Goal: Task Accomplishment & Management: Complete application form

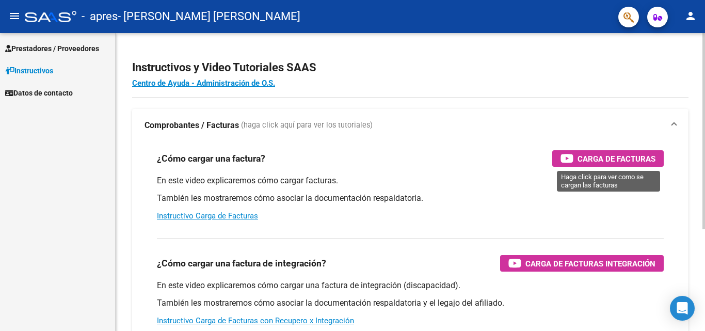
click at [623, 162] on span "Carga de Facturas" at bounding box center [616, 158] width 78 height 13
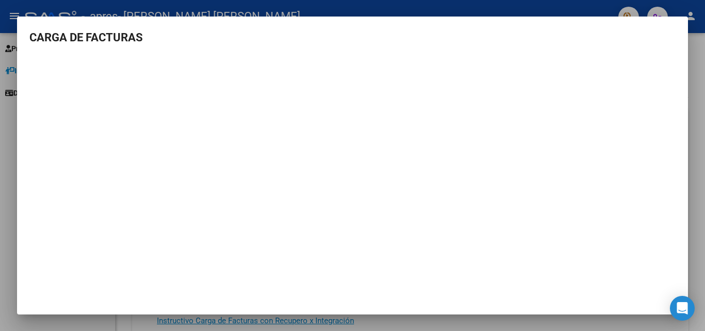
click at [561, 7] on div at bounding box center [352, 165] width 705 height 331
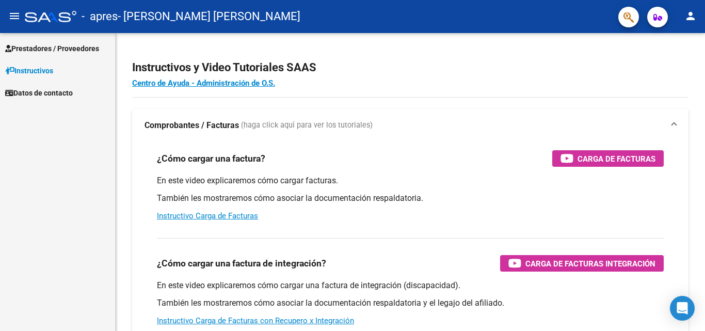
click at [71, 46] on span "Prestadores / Proveedores" at bounding box center [52, 48] width 94 height 11
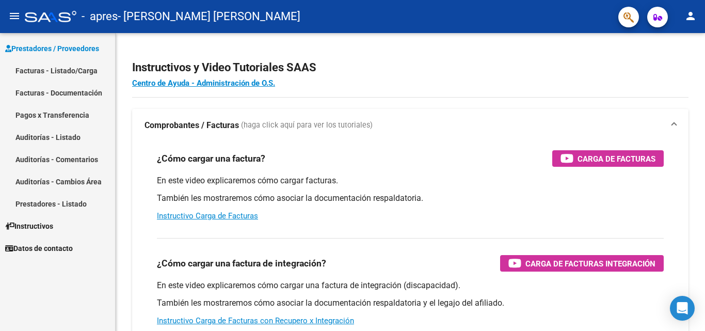
click at [73, 88] on link "Facturas - Documentación" at bounding box center [57, 93] width 115 height 22
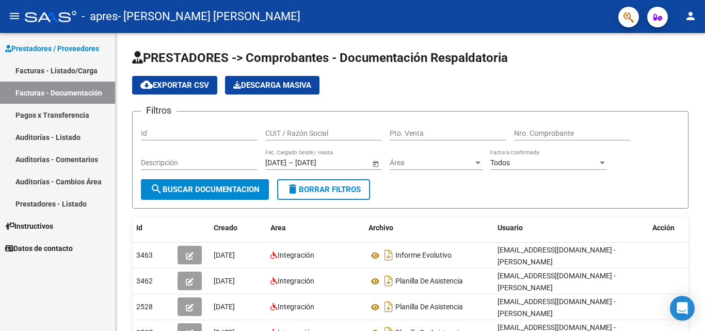
click at [74, 73] on link "Facturas - Listado/Carga" at bounding box center [57, 70] width 115 height 22
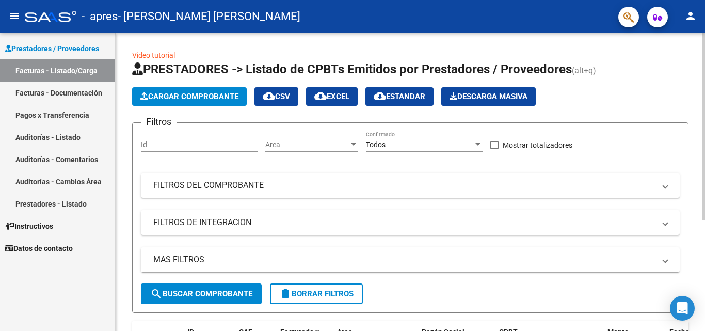
click at [228, 91] on button "Cargar Comprobante" at bounding box center [189, 96] width 115 height 19
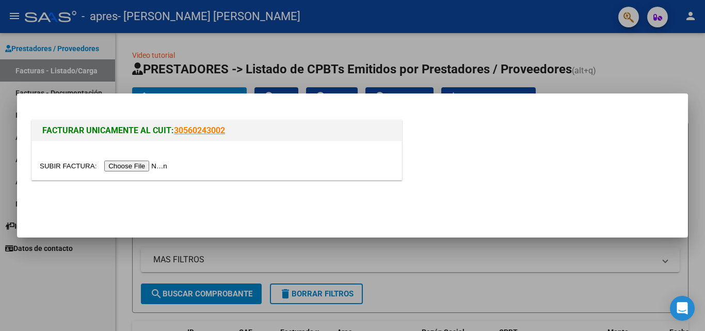
click at [126, 167] on input "file" at bounding box center [105, 165] width 131 height 11
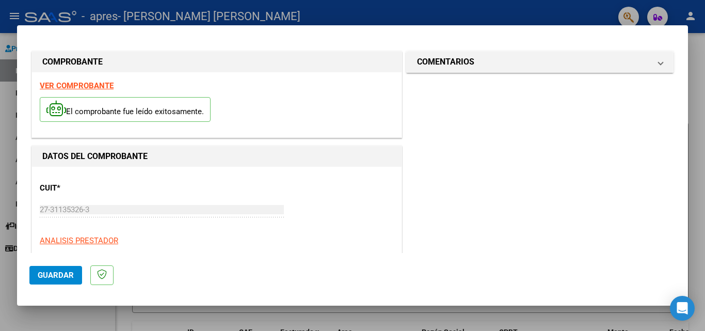
click at [62, 271] on span "Guardar" at bounding box center [56, 274] width 36 height 9
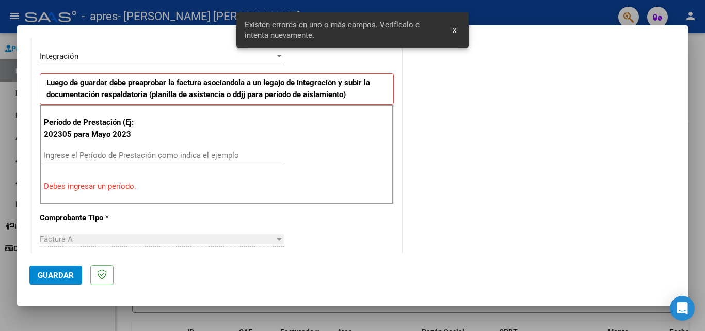
click at [101, 156] on input "Ingrese el Período de Prestación como indica el ejemplo" at bounding box center [163, 155] width 238 height 9
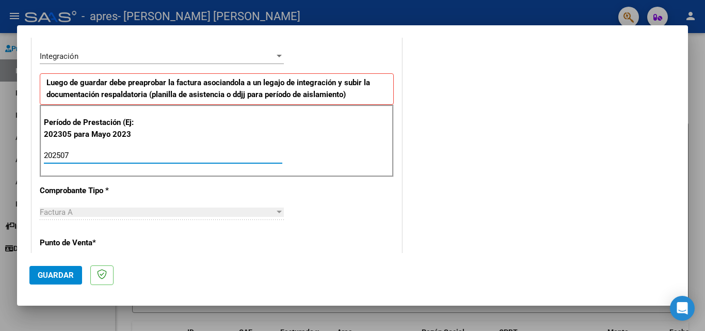
type input "202507"
click at [57, 272] on span "Guardar" at bounding box center [56, 274] width 36 height 9
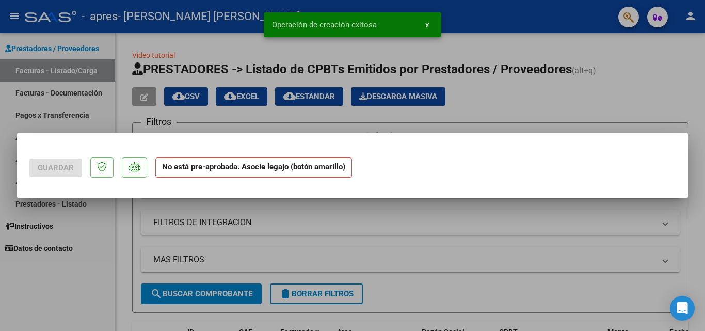
scroll to position [0, 0]
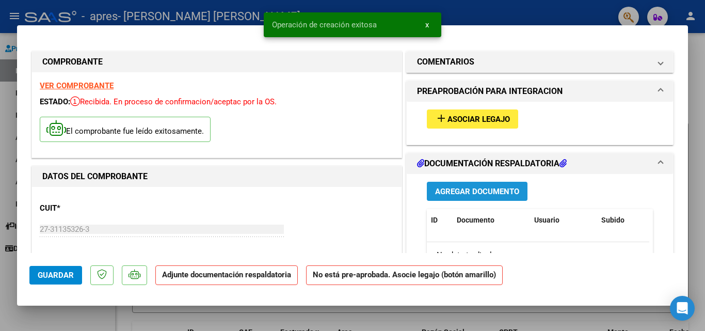
click at [465, 188] on span "Agregar Documento" at bounding box center [477, 191] width 84 height 9
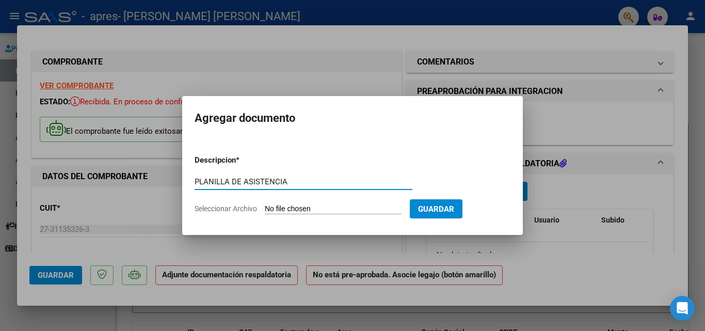
type input "PLANILLA DE ASISTENCIA"
click at [252, 206] on span "Seleccionar Archivo" at bounding box center [226, 208] width 62 height 8
click at [265, 206] on input "Seleccionar Archivo" at bounding box center [333, 209] width 137 height 10
type input "C:\fakepath\ASISTENCIA .pdf"
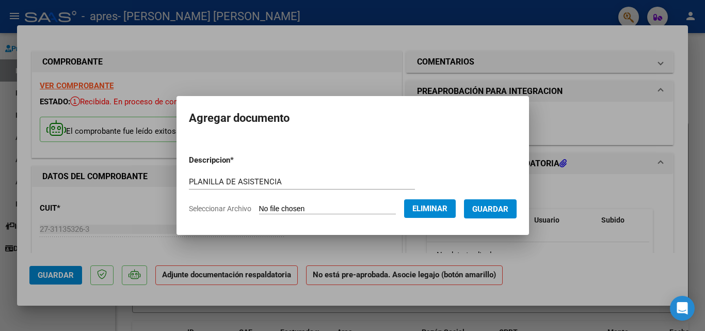
click at [495, 206] on span "Guardar" at bounding box center [490, 208] width 36 height 9
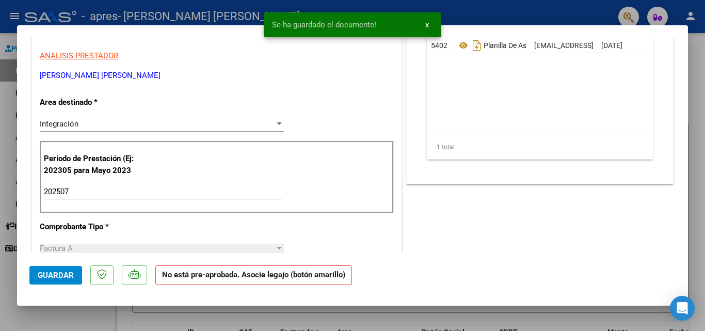
scroll to position [207, 0]
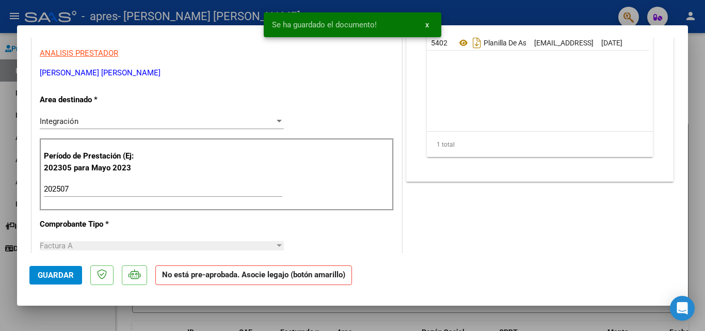
click at [65, 280] on button "Guardar" at bounding box center [55, 275] width 53 height 19
click at [426, 28] on span "x" at bounding box center [427, 24] width 4 height 9
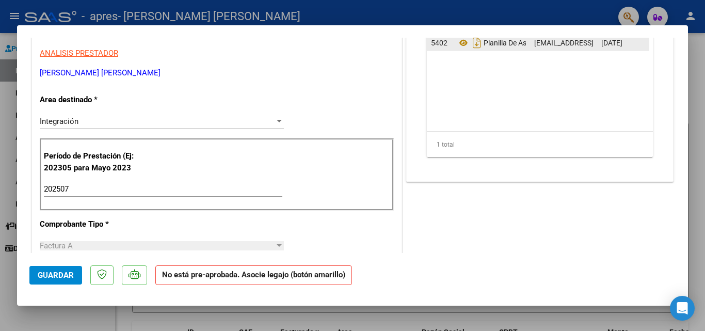
click at [493, 37] on div "Planilla De Asistencia" at bounding box center [491, 43] width 69 height 17
click at [493, 40] on span "Planilla De Asistencia" at bounding box center [504, 43] width 94 height 8
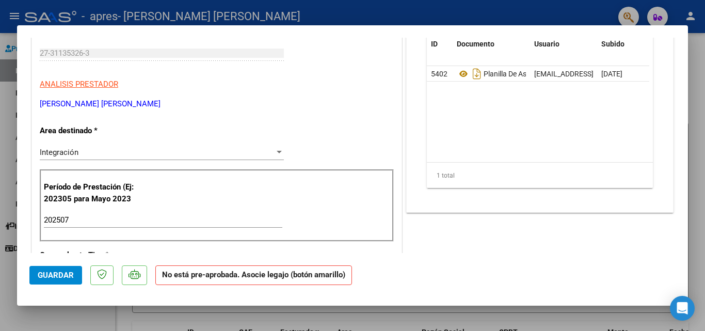
scroll to position [0, 0]
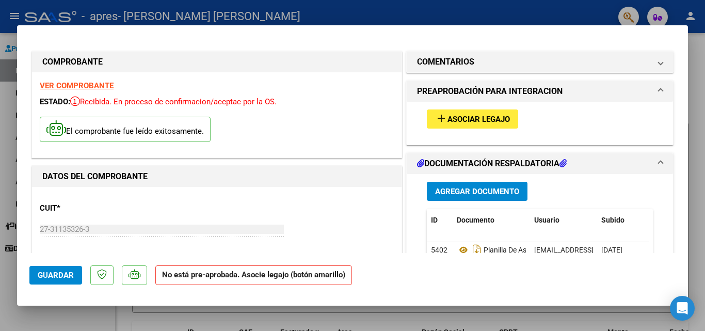
click at [479, 115] on span "Asociar Legajo" at bounding box center [478, 119] width 62 height 9
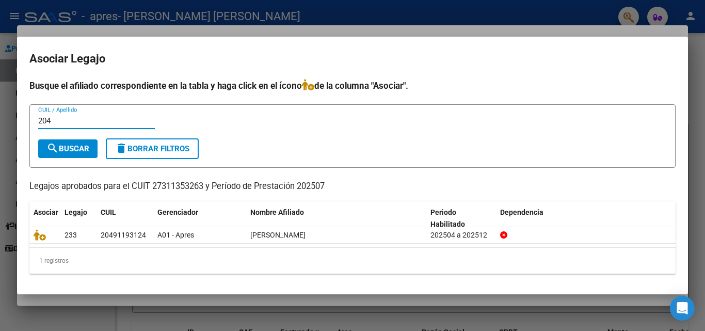
type input "2049"
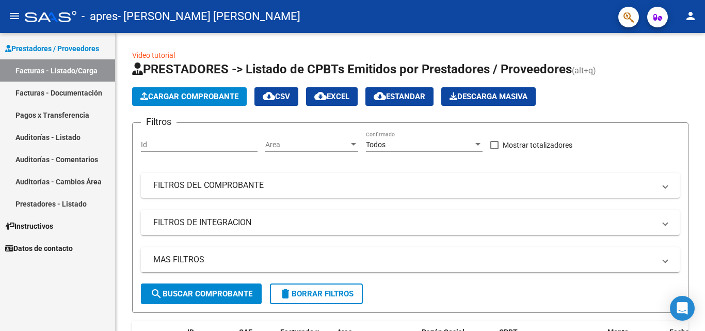
click at [65, 93] on link "Facturas - Documentación" at bounding box center [57, 93] width 115 height 22
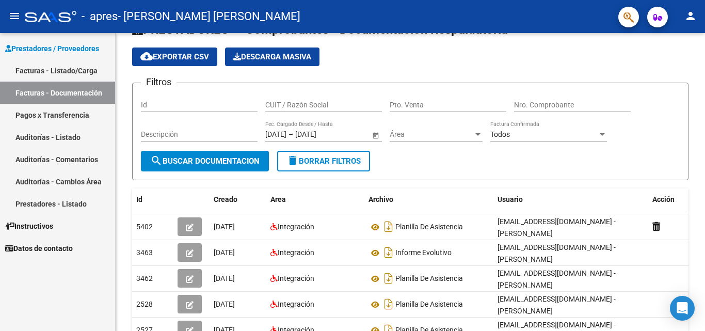
scroll to position [42, 0]
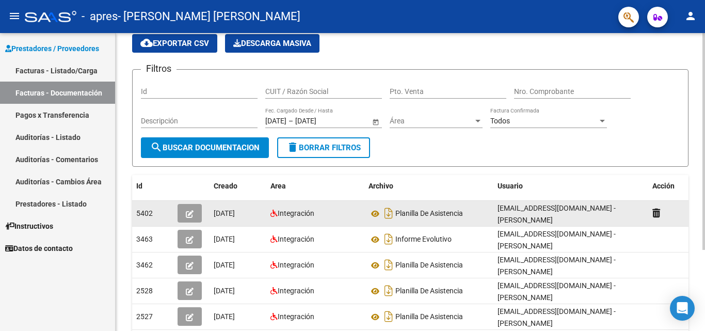
click at [423, 207] on div "Planilla De Asistencia" at bounding box center [428, 213] width 121 height 17
click at [385, 210] on icon "Descargar documento" at bounding box center [388, 213] width 13 height 17
